Goal: Task Accomplishment & Management: Manage account settings

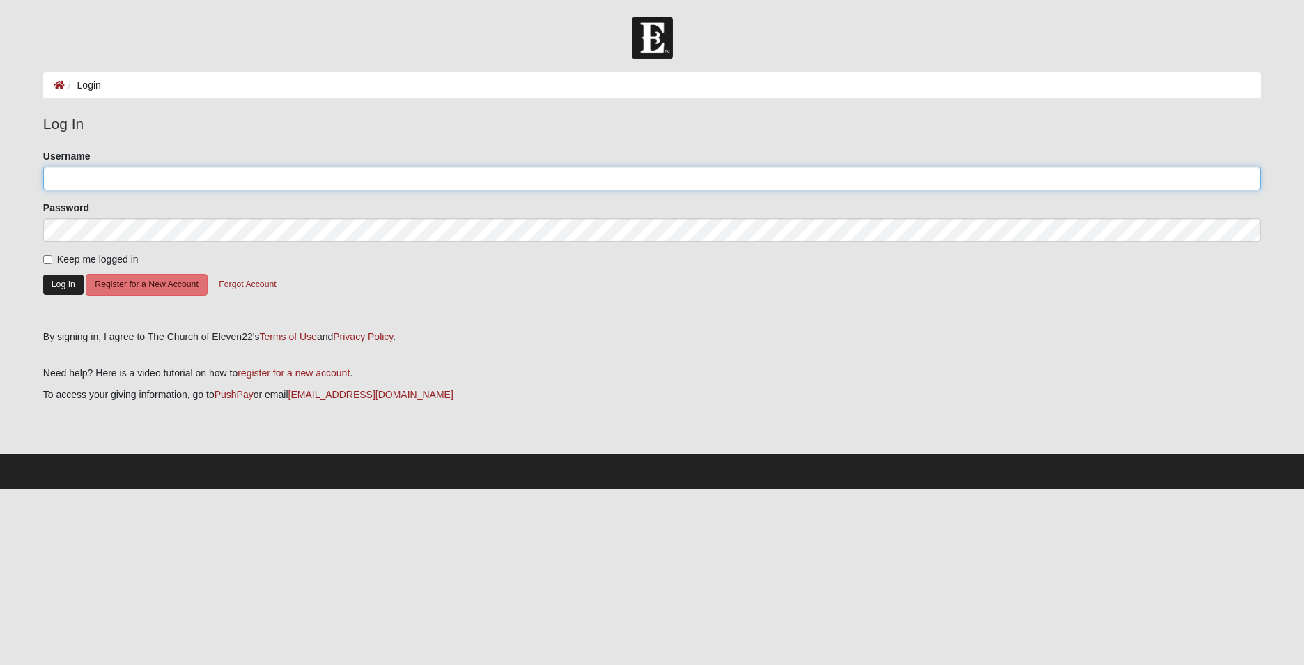
type input "alhb1017"
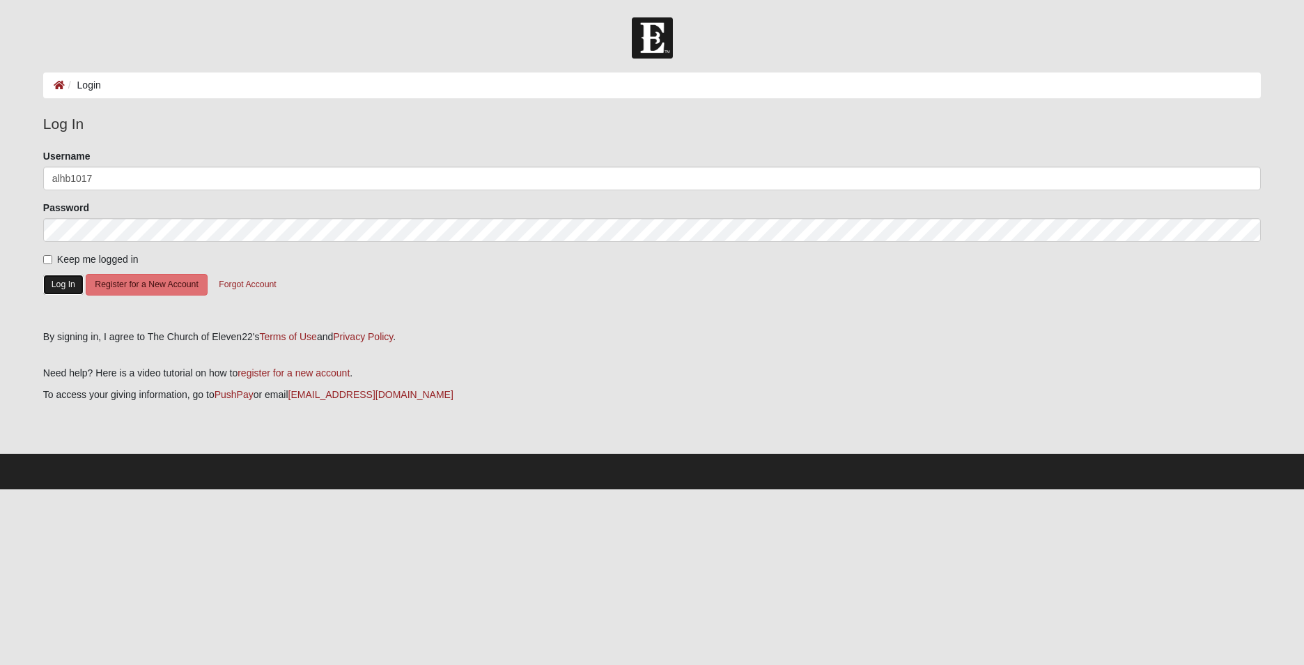
click at [54, 284] on button "Log In" at bounding box center [63, 284] width 40 height 20
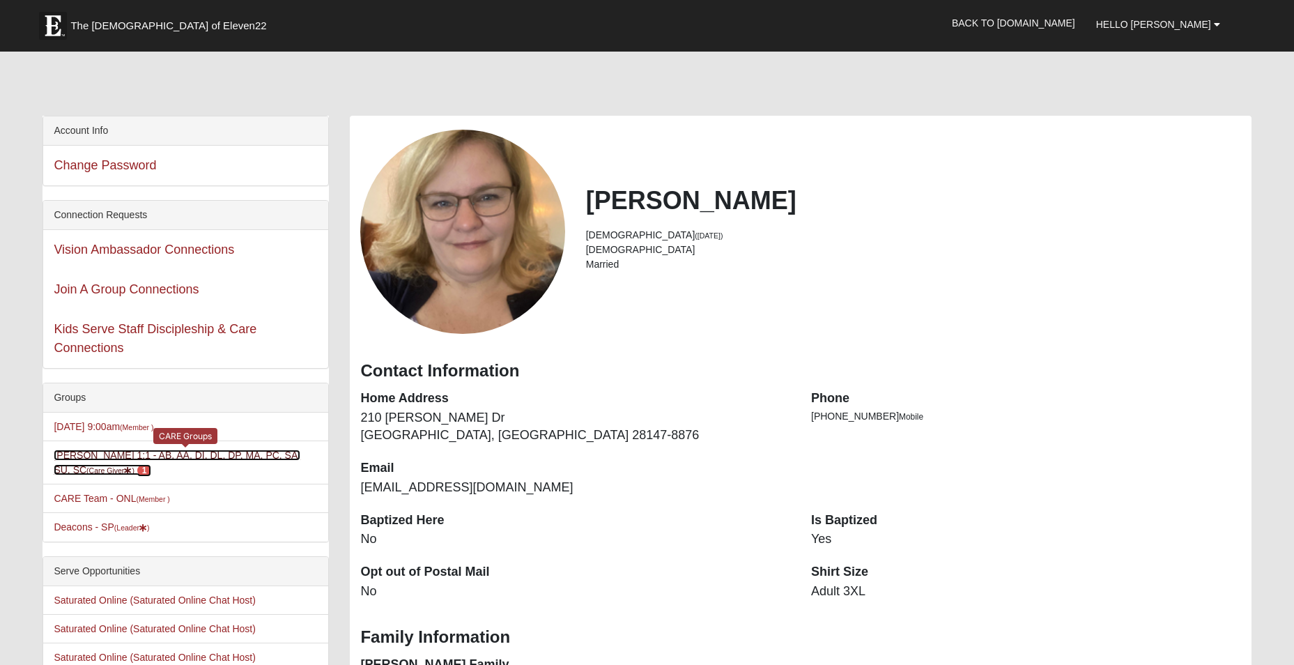
click at [156, 458] on link "Angela Brown 1:1 - AB, AA, DI, DL, DP, MA, PC, SA, SU, SC (Care Giver ) 1" at bounding box center [177, 462] width 247 height 26
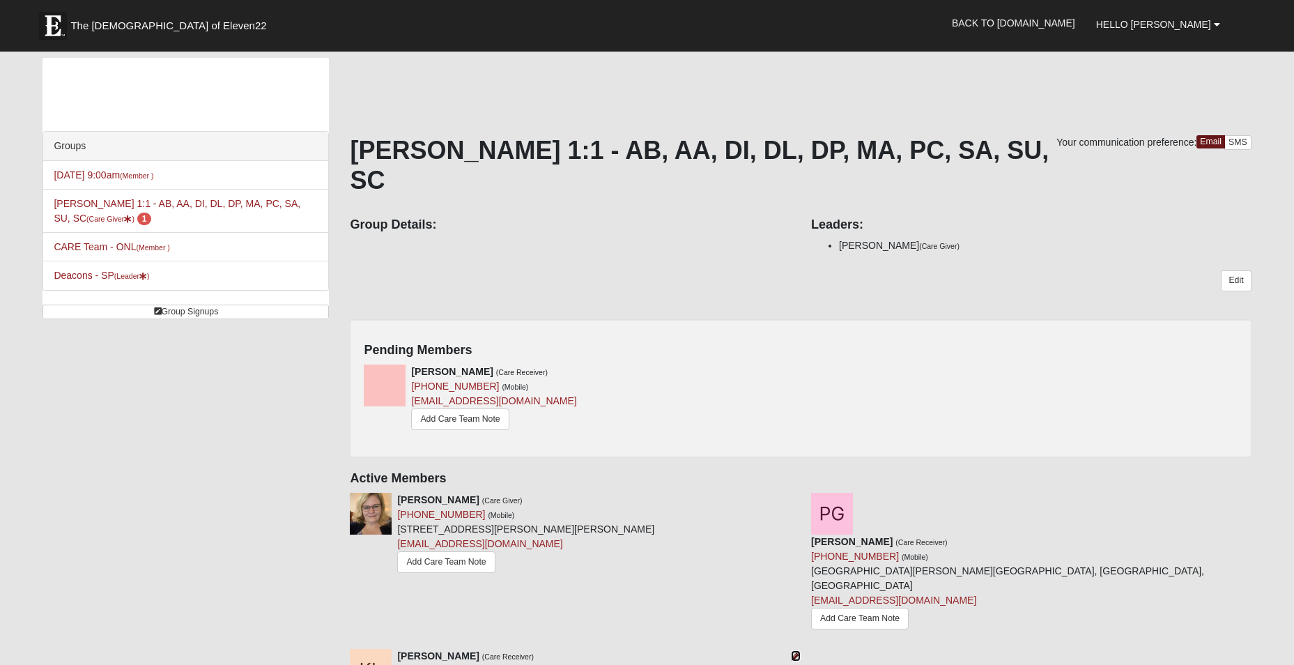
click at [795, 651] on icon at bounding box center [796, 656] width 10 height 10
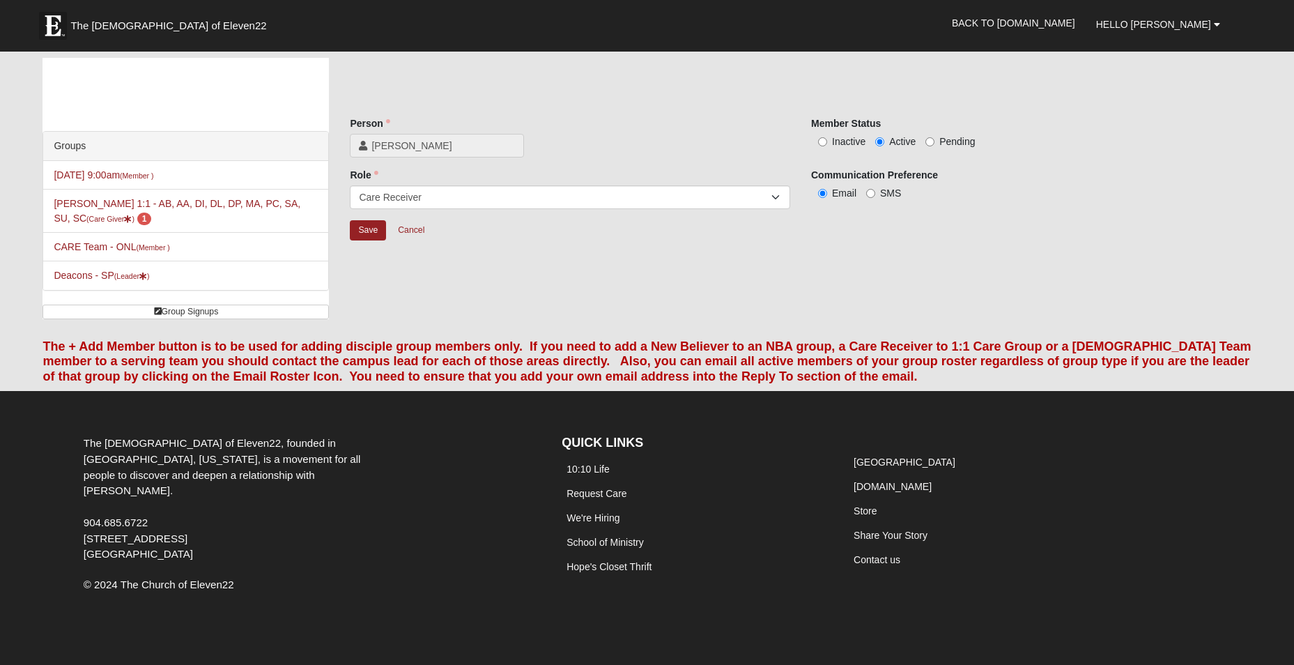
click at [830, 140] on label "Inactive" at bounding box center [838, 141] width 54 height 14
click at [827, 140] on input "Inactive" at bounding box center [822, 141] width 9 height 9
radio input "true"
click at [368, 235] on input "Save" at bounding box center [368, 230] width 36 height 20
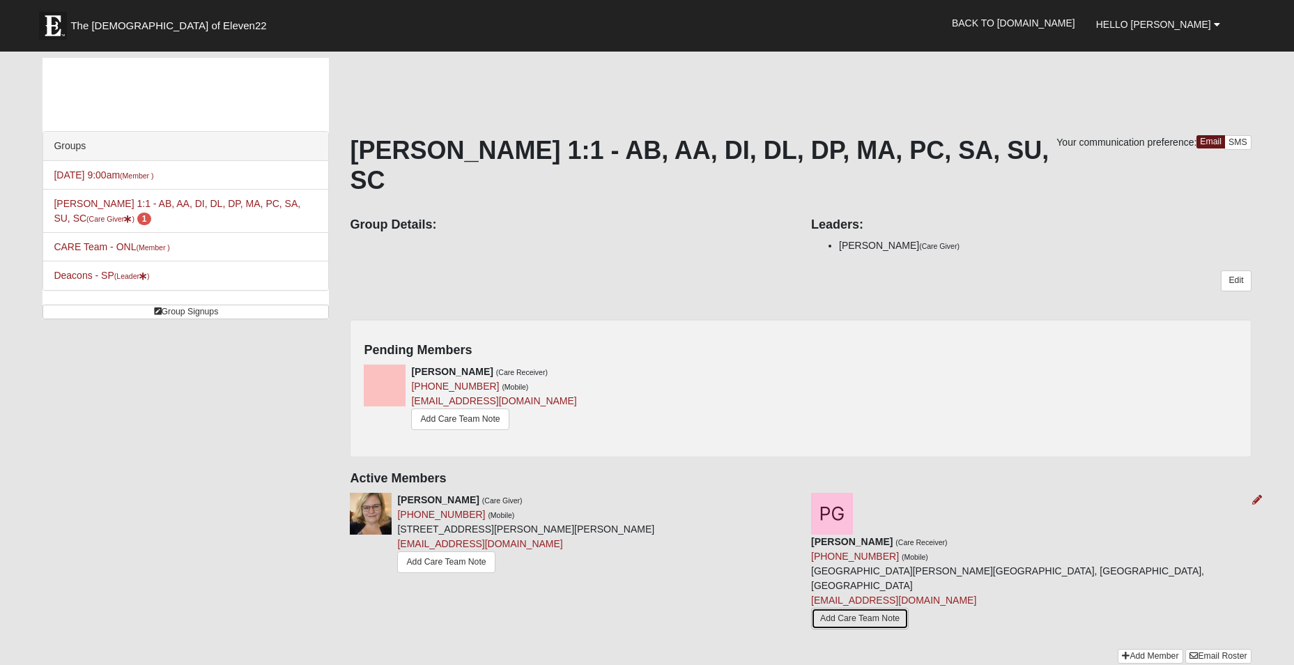
click at [908, 607] on link "Add Care Team Note" at bounding box center [860, 618] width 98 height 22
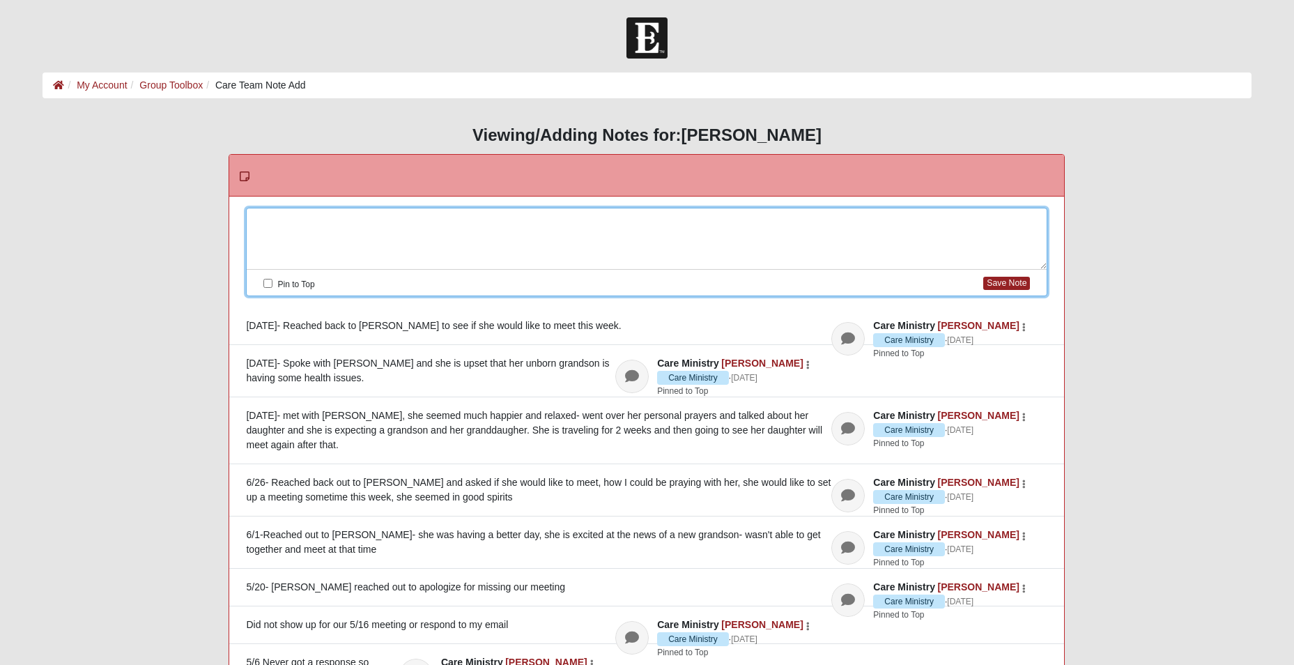
click at [349, 215] on div at bounding box center [647, 238] width 800 height 61
click at [269, 281] on input "Pin to Top" at bounding box center [267, 283] width 9 height 9
click at [254, 224] on div "Spoke to Pauline today, she is struggling and emailed her some encuragement and…" at bounding box center [647, 238] width 800 height 61
click at [1008, 286] on button "Save Note" at bounding box center [1006, 283] width 47 height 13
checkbox input "false"
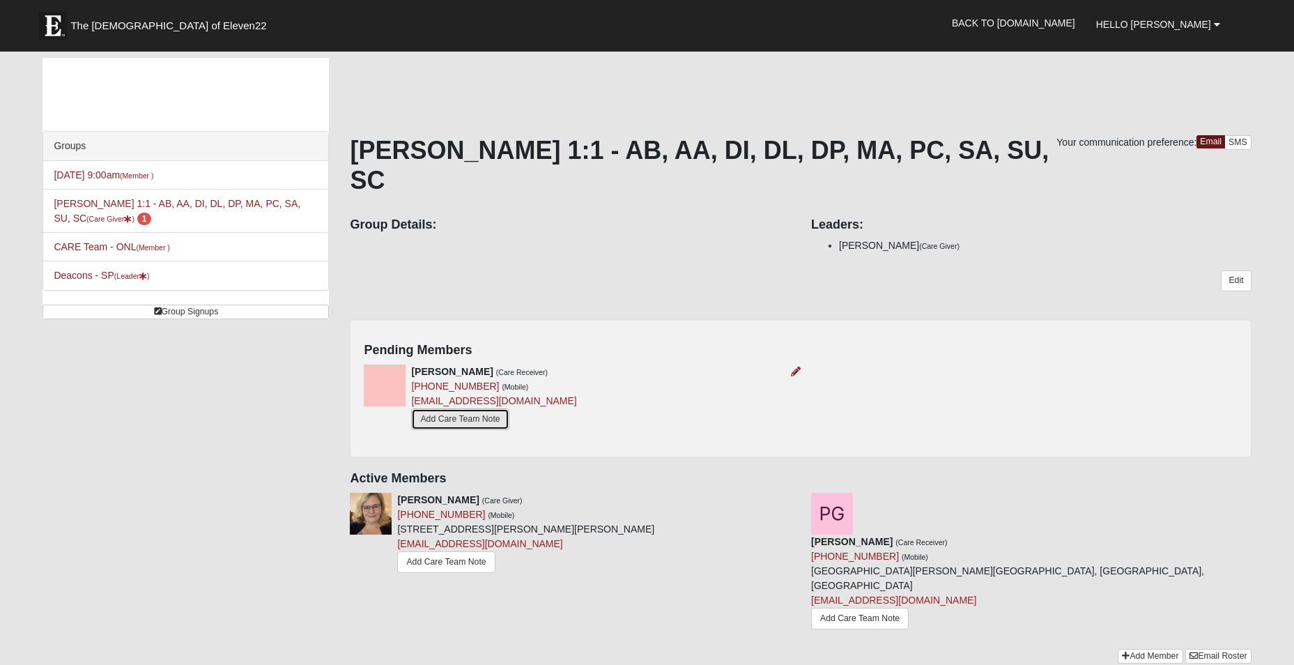
click at [469, 408] on link "Add Care Team Note" at bounding box center [460, 419] width 98 height 22
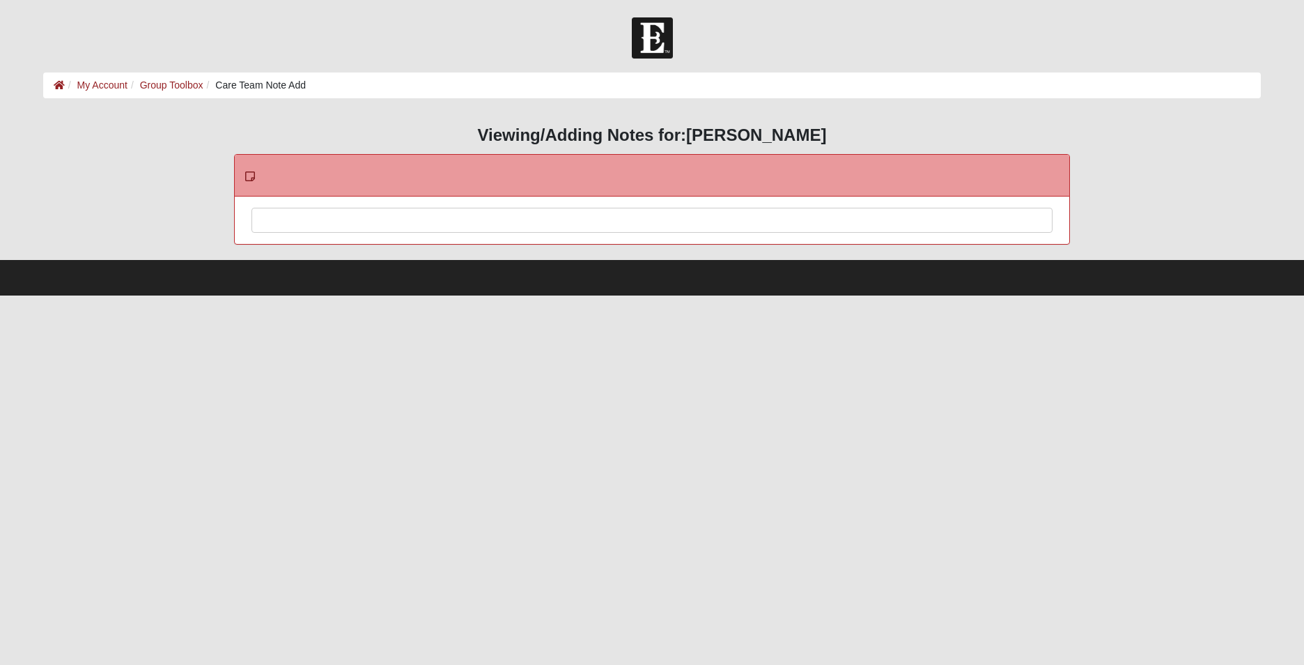
click at [467, 217] on div at bounding box center [652, 238] width 800 height 61
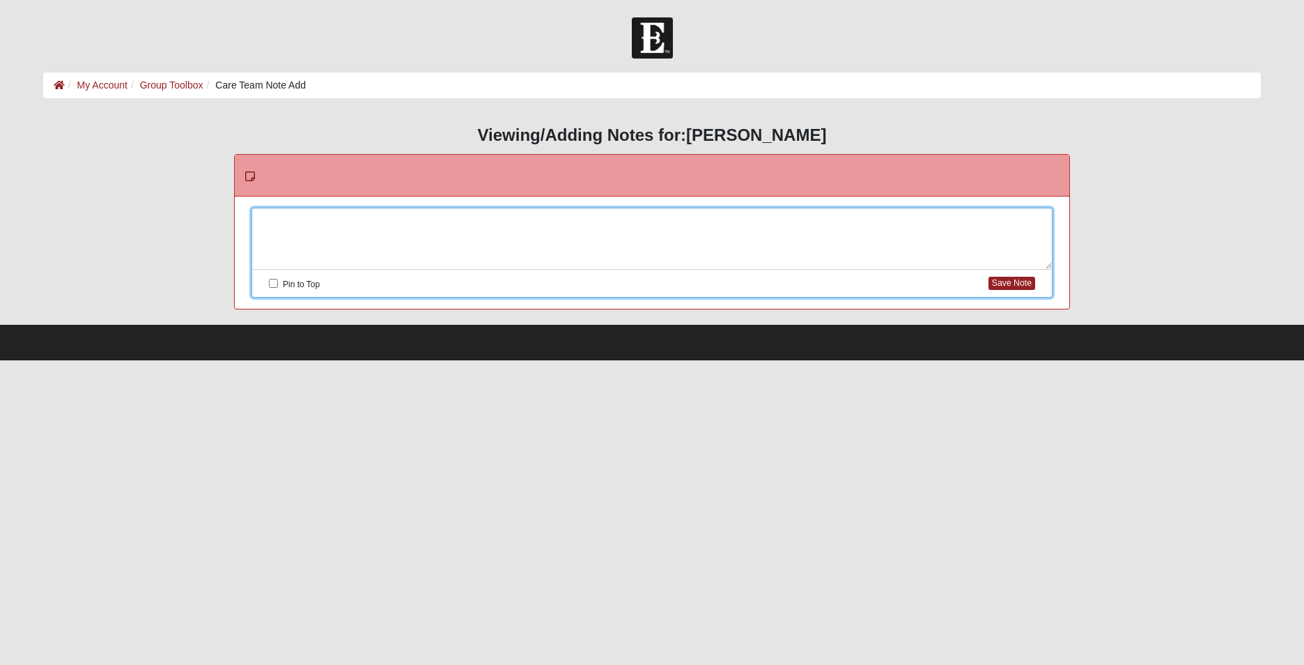
click at [366, 219] on div at bounding box center [652, 238] width 800 height 61
click at [273, 284] on input "Pin to Top" at bounding box center [273, 283] width 9 height 9
checkbox input "true"
click at [256, 217] on div "Reached out to [PERSON_NAME] to pray with her" at bounding box center [652, 238] width 800 height 61
